Goal: Transaction & Acquisition: Purchase product/service

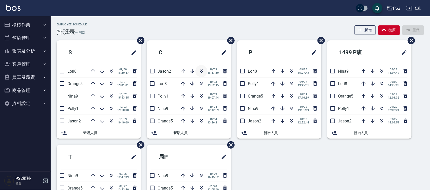
click at [203, 71] on icon "button" at bounding box center [201, 71] width 6 height 6
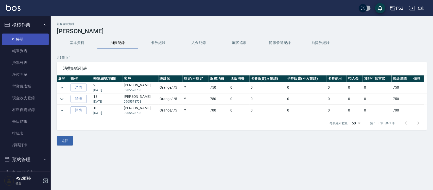
click at [32, 42] on link "打帳單" at bounding box center [25, 39] width 47 height 12
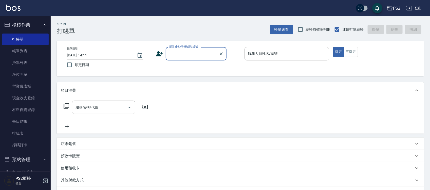
type input "4"
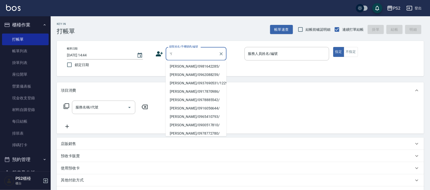
type input "ㄑ"
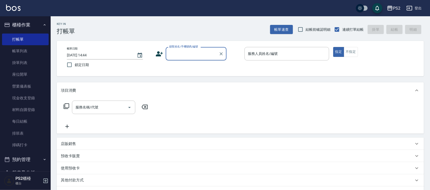
type input "ㄑ"
type input "膏"
type input "ㄍ"
type input "膏"
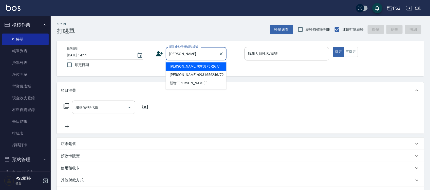
click at [212, 66] on li "[PERSON_NAME]/0958757267/" at bounding box center [196, 66] width 61 height 8
click at [212, 66] on div "帳單日期 [DATE] 14:44 鎖定日期 顧客姓名/手機號碼/編號 [PERSON_NAME] 顧客姓名/手機號碼/編號 服務人員姓名/編號 服務人員姓名…" at bounding box center [240, 58] width 355 height 23
type input "[PERSON_NAME]/0958757267/"
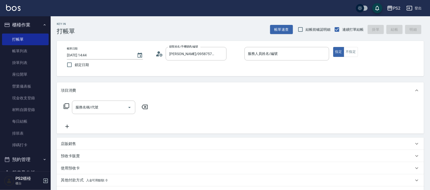
click at [162, 51] on icon at bounding box center [160, 54] width 8 height 8
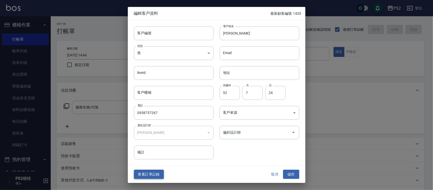
click at [155, 174] on button "查看訂單記錄" at bounding box center [149, 173] width 30 height 9
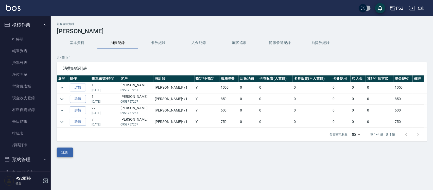
click at [68, 157] on button "返回" at bounding box center [65, 151] width 16 height 9
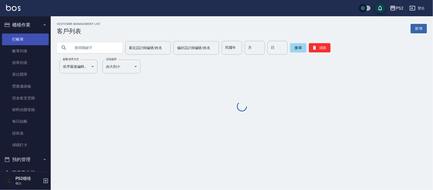
click at [25, 35] on link "打帳單" at bounding box center [25, 39] width 47 height 12
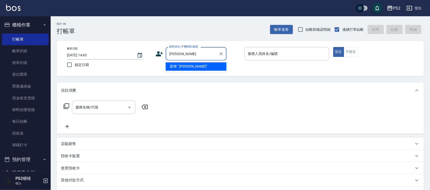
type input "[PERSON_NAME]"
click at [187, 55] on input "[PERSON_NAME]" at bounding box center [192, 53] width 49 height 9
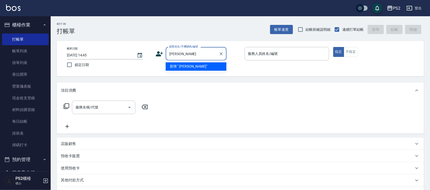
click at [187, 55] on input "[PERSON_NAME]" at bounding box center [192, 53] width 49 height 9
click at [203, 56] on input "[PERSON_NAME]" at bounding box center [192, 53] width 49 height 9
click at [219, 52] on icon "Clear" at bounding box center [221, 53] width 5 height 5
click at [189, 65] on li "[PERSON_NAME]/0958757267/" at bounding box center [196, 66] width 61 height 8
click at [189, 65] on div "帳單日期 [DATE] 14:45 鎖定日期 顧客姓名/手機號碼/編號 [PERSON_NAME] 顧客姓名/手機號碼/編號 服務人員姓名/編號 服務人員姓名…" at bounding box center [240, 58] width 355 height 23
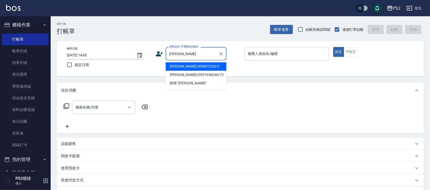
type input "[PERSON_NAME]/0958757267/"
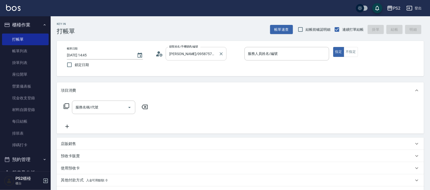
click at [210, 52] on input "[PERSON_NAME]/0958757267/" at bounding box center [192, 53] width 49 height 9
click at [160, 53] on icon at bounding box center [160, 54] width 8 height 8
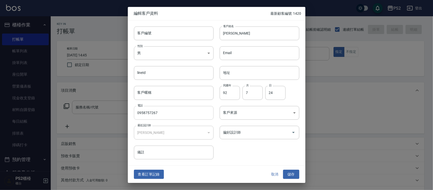
click at [186, 114] on input "0958757267" at bounding box center [174, 113] width 80 height 14
type input "0958757267"
click at [290, 171] on button "儲存" at bounding box center [291, 173] width 16 height 9
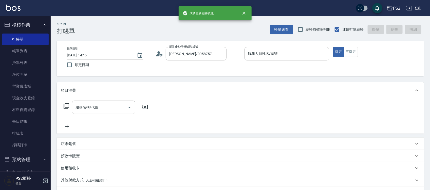
click at [266, 46] on div "帳單日期 [DATE] 14:45 鎖定日期 顧客姓名/手機號碼/編號 [PERSON_NAME]/0958757267/ 顧客姓名/手機號碼/編號 服務人員…" at bounding box center [240, 58] width 367 height 35
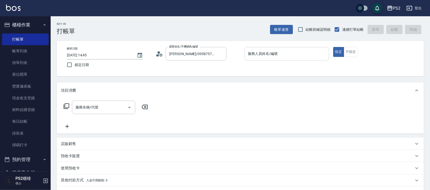
click at [266, 50] on input "服務人員姓名/編號" at bounding box center [287, 53] width 80 height 9
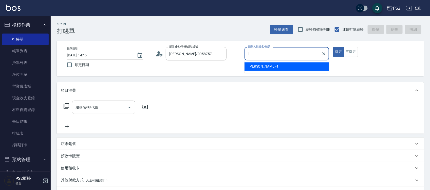
type input "Polly-1"
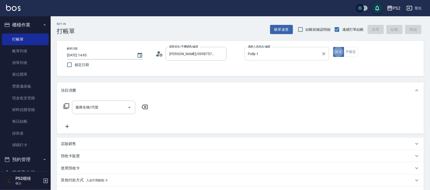
type button "true"
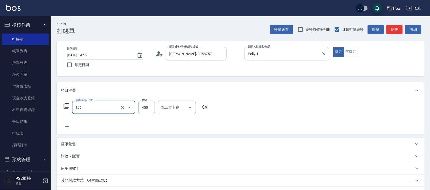
type input "A級單剪(106)"
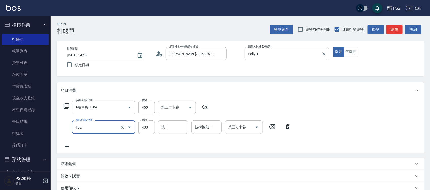
type input "精油洗髮(102)"
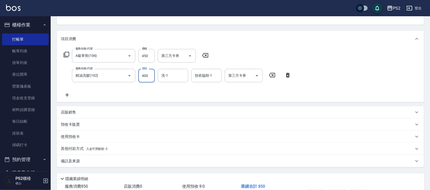
scroll to position [85, 0]
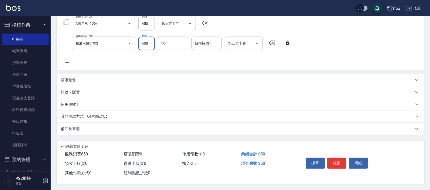
click at [337, 155] on div "掛單 結帳 明細" at bounding box center [337, 163] width 66 height 16
click at [338, 158] on button "結帳" at bounding box center [337, 162] width 19 height 11
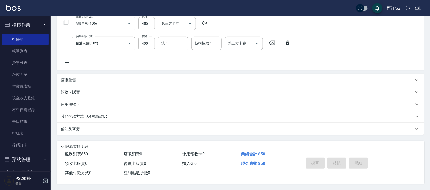
type input "[DATE] 14:47"
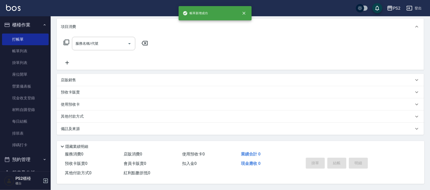
scroll to position [0, 0]
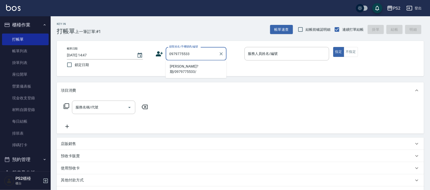
type input "[PERSON_NAME]?期/0979775533/"
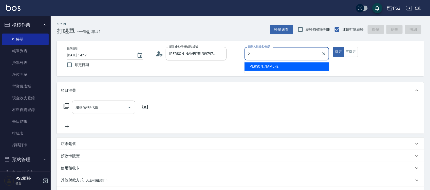
type input "[PERSON_NAME]-2"
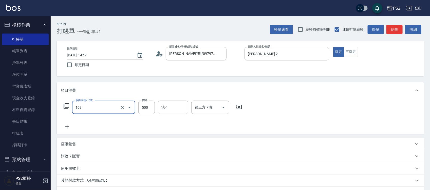
type input "B級洗剪500(103)"
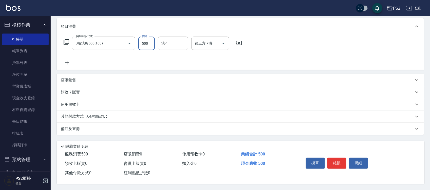
scroll to position [65, 0]
click at [341, 162] on button "結帳" at bounding box center [337, 162] width 19 height 11
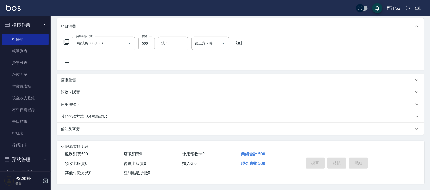
scroll to position [0, 0]
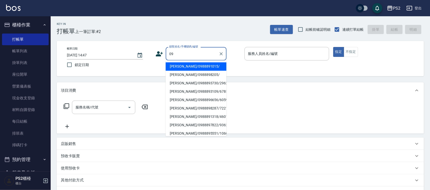
type input "0"
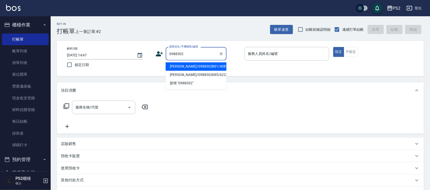
click at [208, 63] on li "[PERSON_NAME]/0988302891/4081" at bounding box center [196, 66] width 61 height 8
type input "[PERSON_NAME]/0988302891/4081"
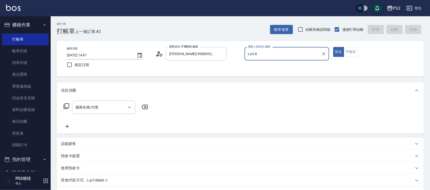
click at [310, 56] on input "Lori-8" at bounding box center [283, 53] width 73 height 9
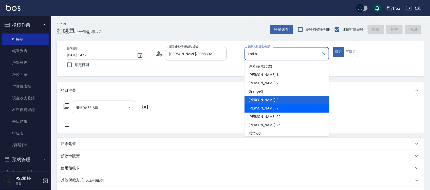
click at [274, 109] on div "[PERSON_NAME] -9" at bounding box center [287, 108] width 85 height 8
type input "[PERSON_NAME]-9"
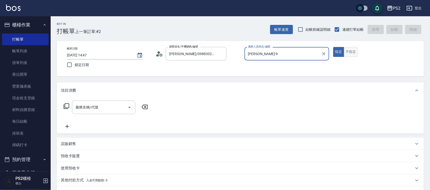
click at [357, 50] on button "不指定" at bounding box center [351, 52] width 14 height 10
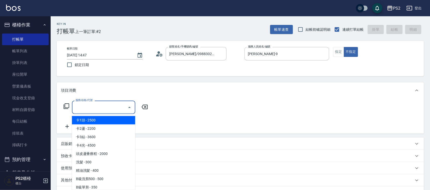
click at [101, 108] on input "服務名稱/代號" at bounding box center [99, 107] width 51 height 9
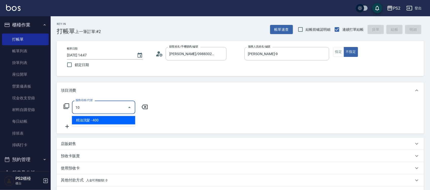
type input "1"
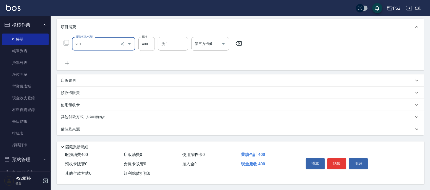
scroll to position [65, 0]
type input "C級洗剪400(201)"
click at [338, 157] on button "結帳" at bounding box center [337, 162] width 19 height 11
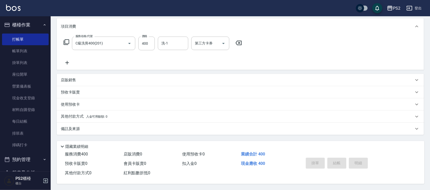
type input "[DATE] 14:48"
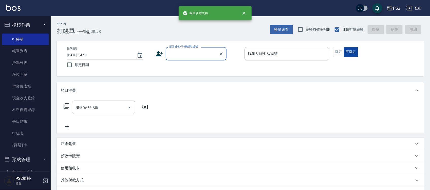
click at [347, 55] on button "不指定" at bounding box center [351, 52] width 14 height 10
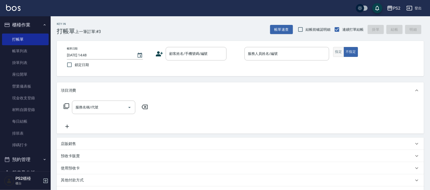
click at [341, 51] on button "指定" at bounding box center [338, 52] width 11 height 10
click at [182, 48] on div "顧客姓名/手機號碼/編號" at bounding box center [196, 53] width 61 height 13
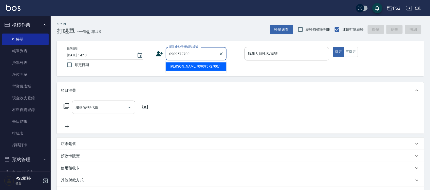
type input "[PERSON_NAME]/0909572700/"
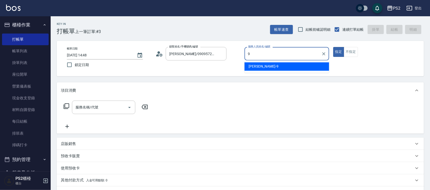
type input "[PERSON_NAME]-9"
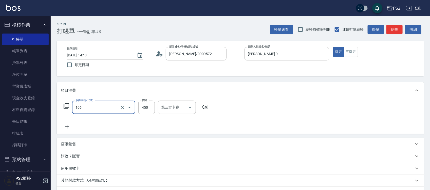
type input "A級單剪(106)"
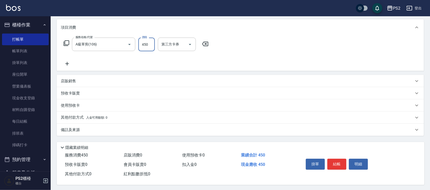
scroll to position [65, 0]
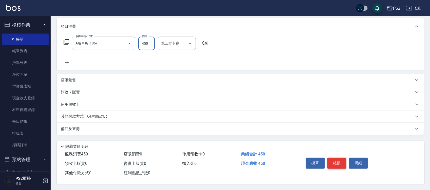
click at [341, 162] on button "結帳" at bounding box center [337, 162] width 19 height 11
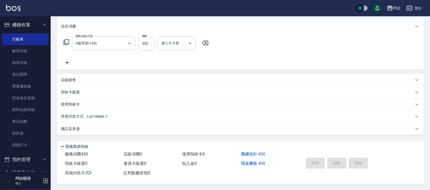
type input "[DATE] 14:49"
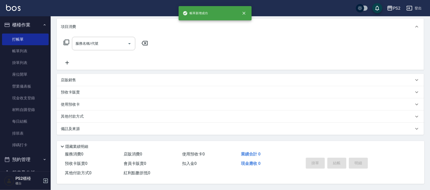
scroll to position [0, 0]
